Goal: Task Accomplishment & Management: Use online tool/utility

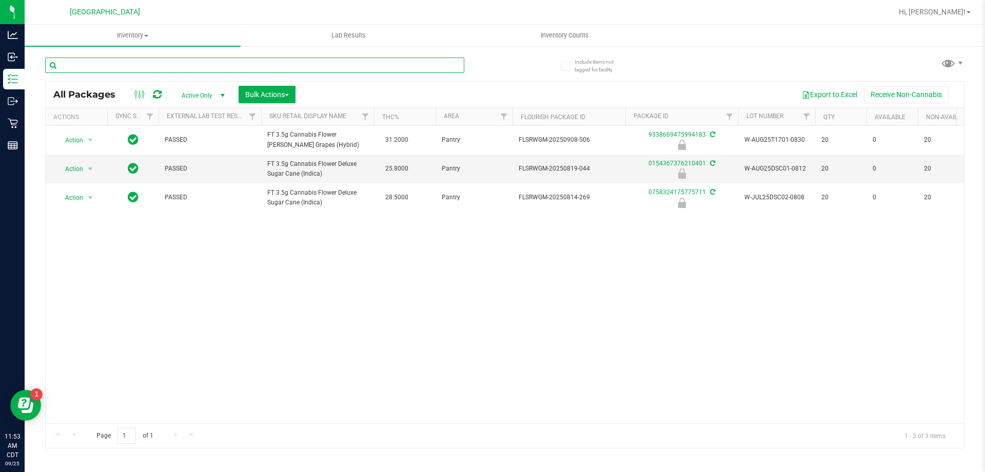
click at [206, 61] on input "text" at bounding box center [254, 64] width 419 height 15
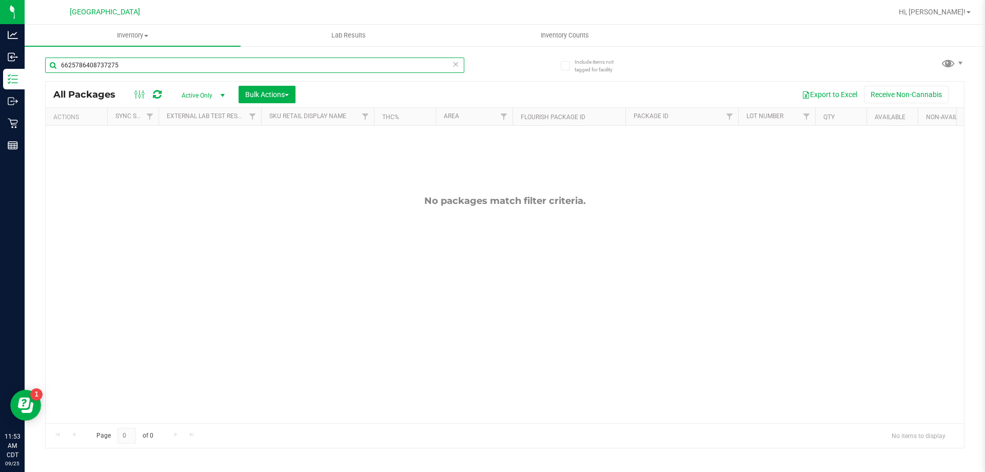
type input "6625786408737275"
click at [458, 63] on icon at bounding box center [455, 63] width 7 height 12
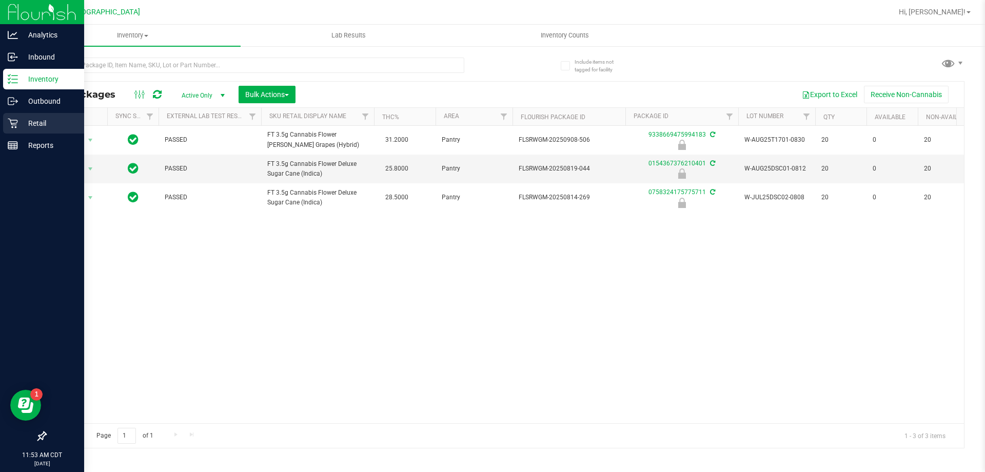
click at [25, 121] on p "Retail" at bounding box center [49, 123] width 62 height 12
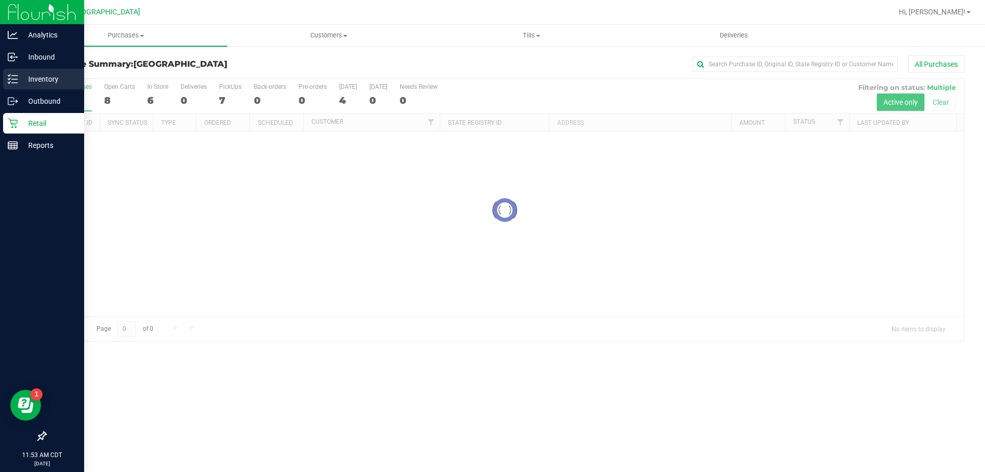
click at [33, 80] on p "Inventory" at bounding box center [49, 79] width 62 height 12
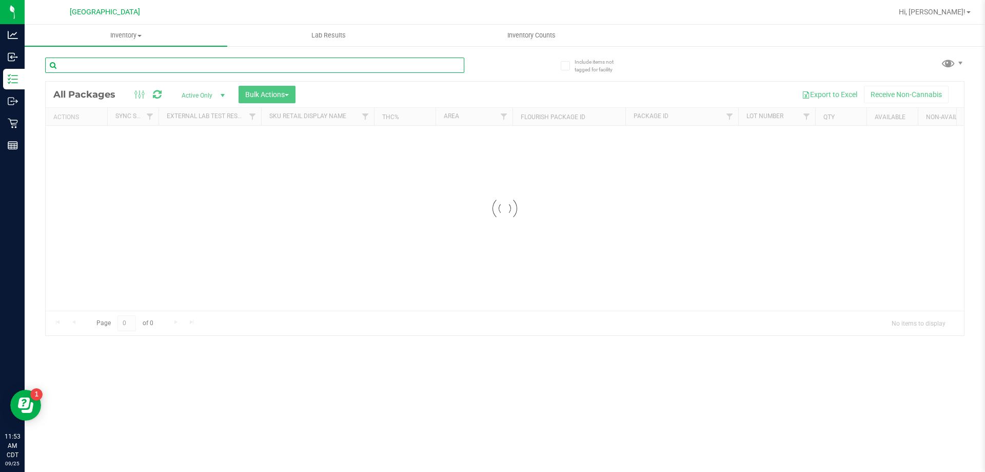
click at [141, 63] on div "Inventory All packages All inventory Waste log Create inventory Lab Results Inv…" at bounding box center [505, 248] width 961 height 447
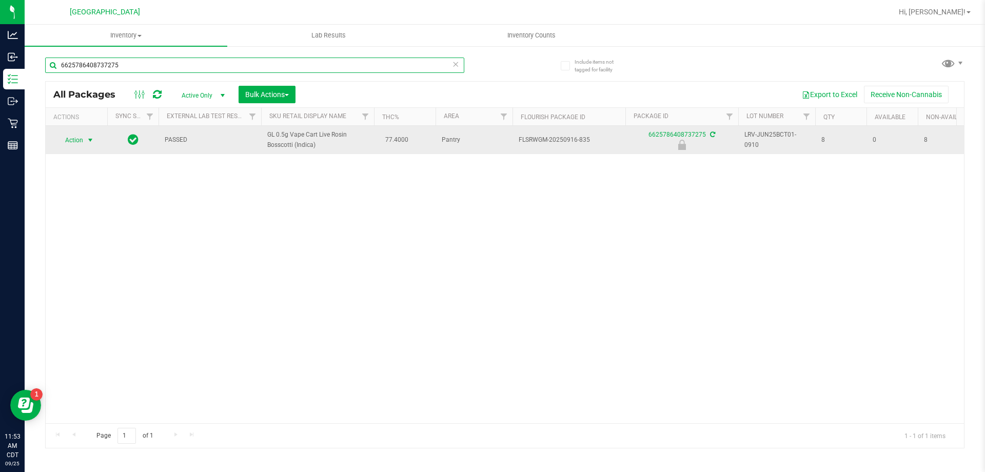
type input "6625786408737275"
click at [81, 143] on span "Action" at bounding box center [70, 140] width 28 height 14
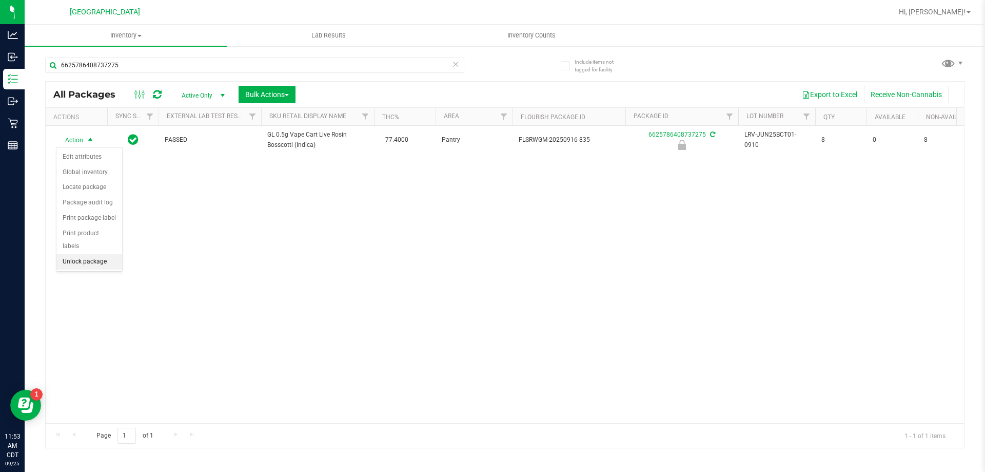
click at [76, 254] on li "Unlock package" at bounding box center [89, 261] width 66 height 15
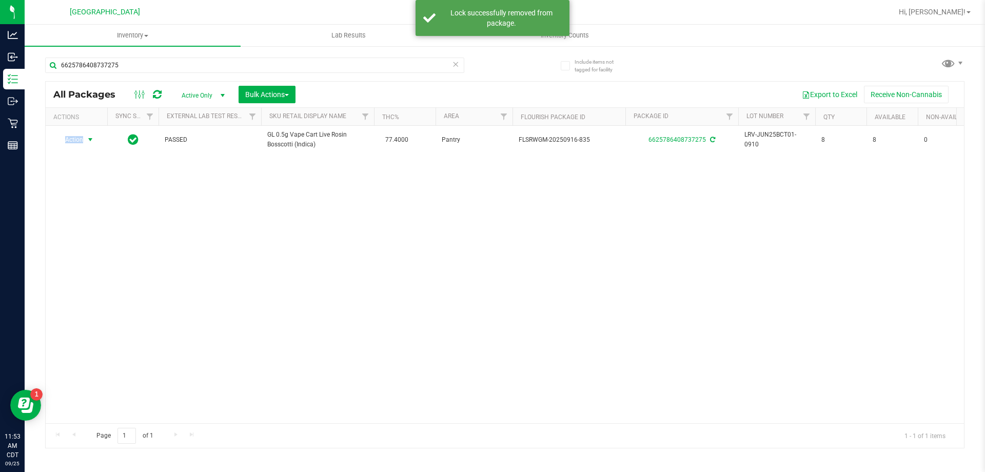
click at [77, 139] on span "Action" at bounding box center [70, 139] width 28 height 14
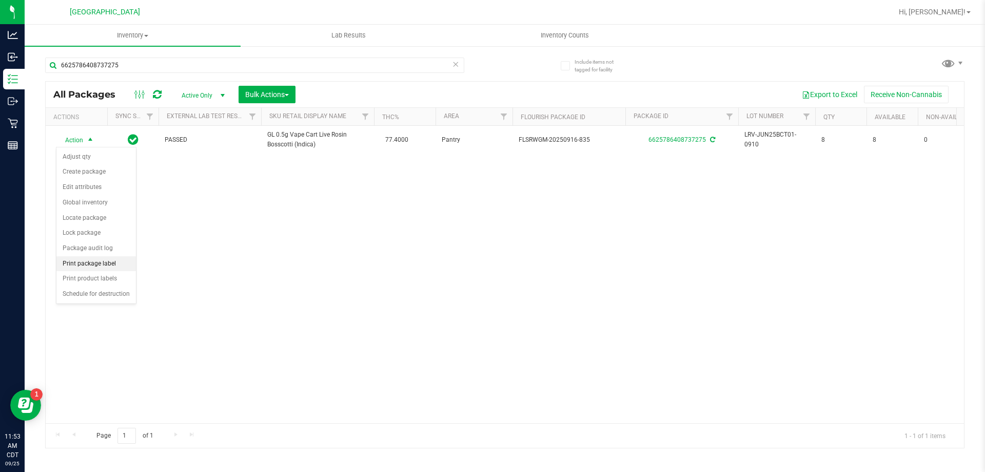
click at [83, 261] on li "Print package label" at bounding box center [96, 263] width 80 height 15
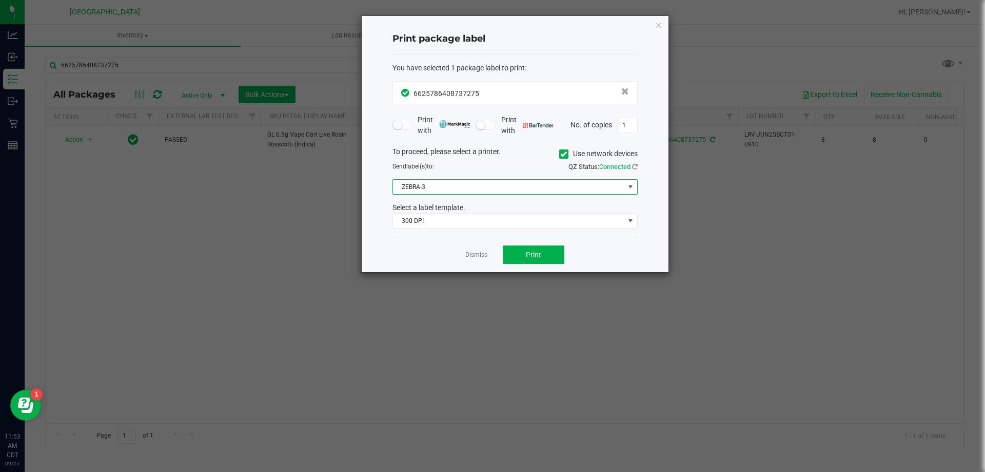
click at [490, 182] on span "ZEBRA-3" at bounding box center [508, 187] width 231 height 14
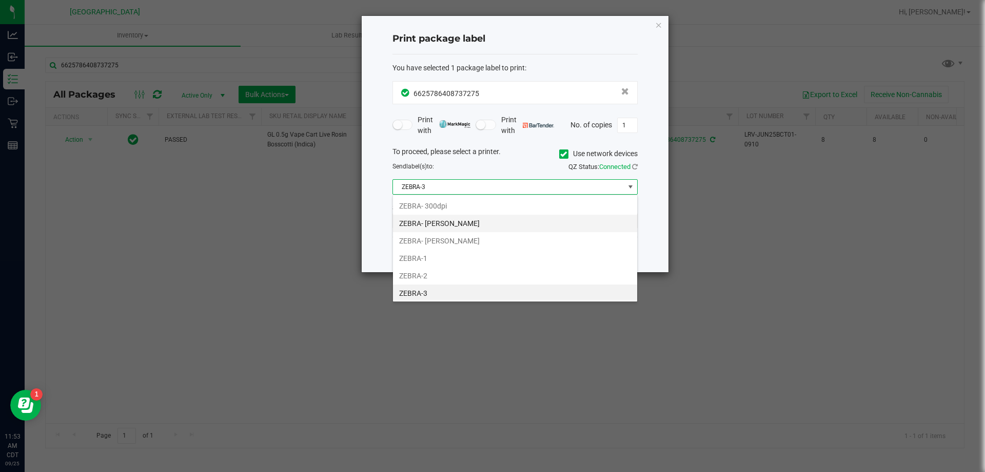
scroll to position [15, 245]
click at [439, 294] on li "ZEBRA-3" at bounding box center [515, 290] width 244 height 17
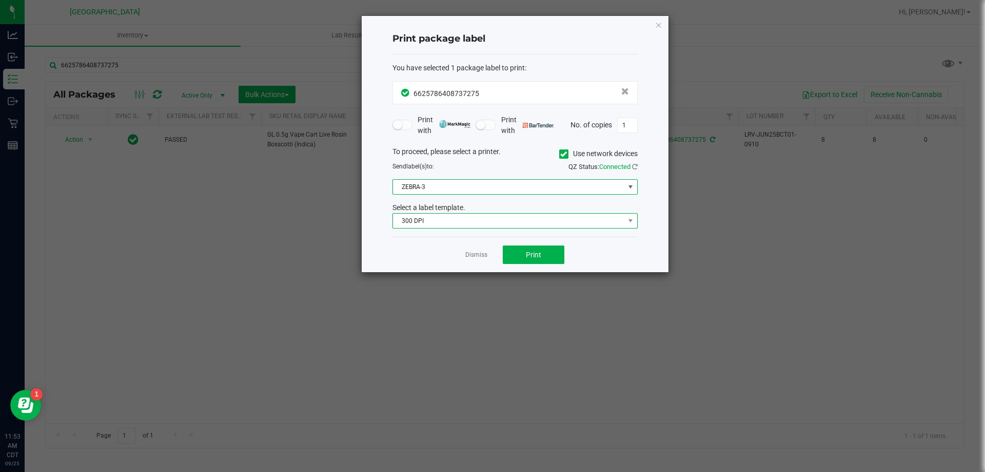
click at [449, 213] on span "300 DPI" at bounding box center [508, 220] width 231 height 14
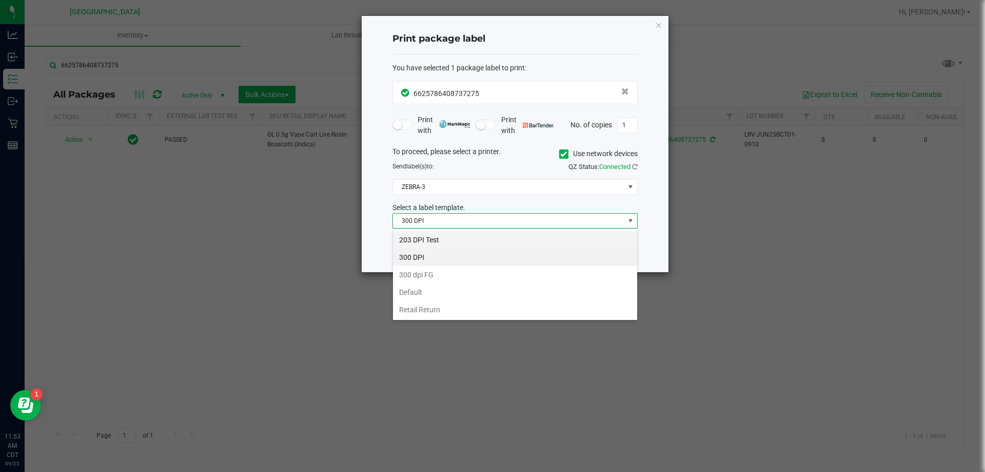
click at [442, 244] on li "203 DPI Test" at bounding box center [515, 239] width 244 height 17
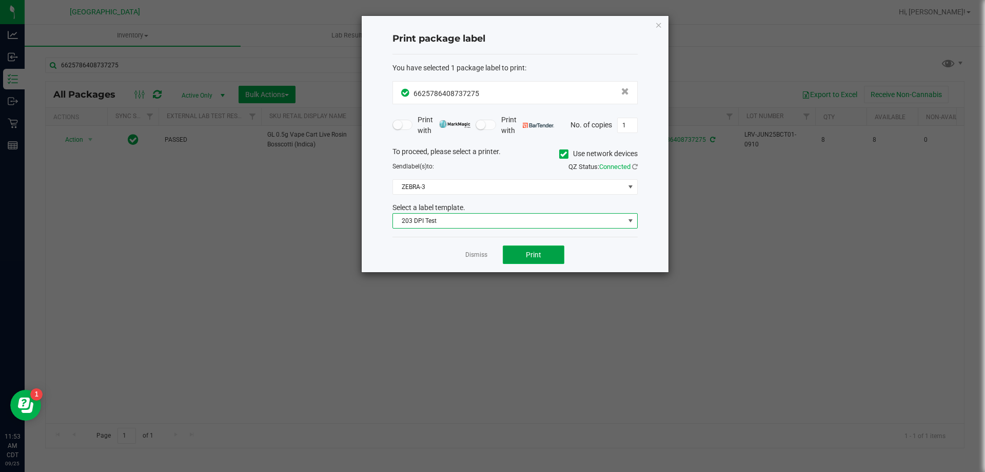
click at [523, 249] on button "Print" at bounding box center [534, 254] width 62 height 18
click at [477, 255] on link "Dismiss" at bounding box center [476, 254] width 22 height 9
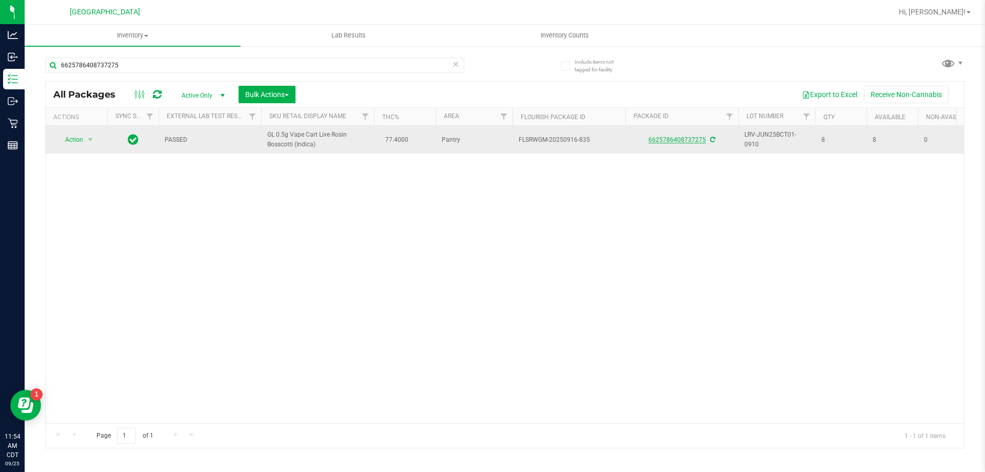
click at [691, 141] on link "6625786408737275" at bounding box center [677, 139] width 57 height 7
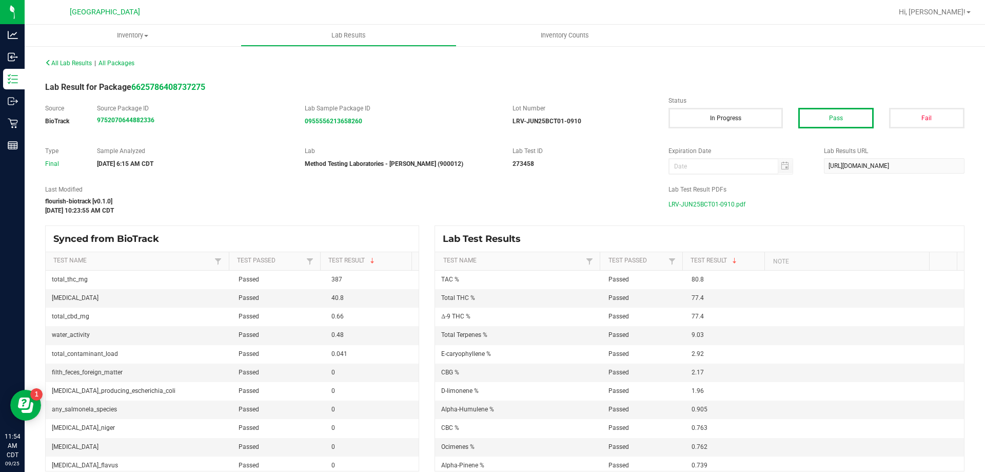
click at [711, 206] on span "LRV-JUN25BCT01-0910.pdf" at bounding box center [707, 204] width 77 height 15
